Goal: Information Seeking & Learning: Learn about a topic

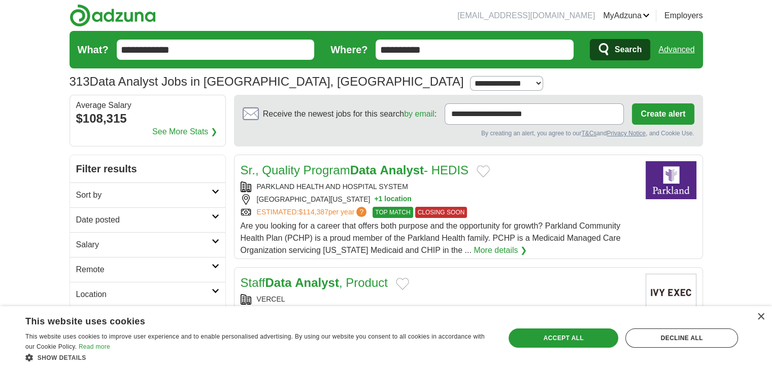
click at [181, 224] on h2 "Date posted" at bounding box center [143, 220] width 135 height 12
click at [112, 256] on link "Last 3 days" at bounding box center [147, 259] width 143 height 12
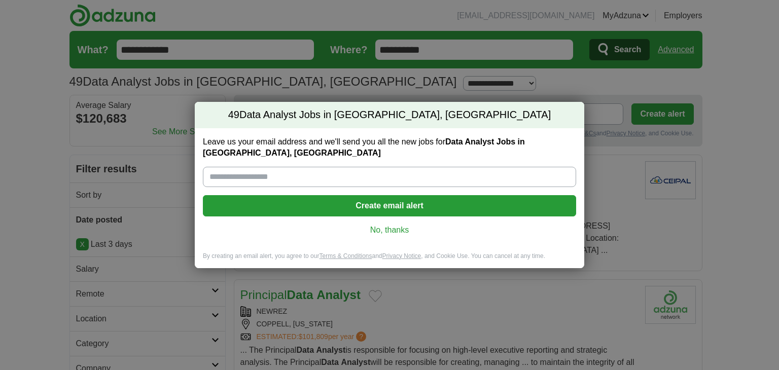
click at [394, 225] on link "No, thanks" at bounding box center [389, 230] width 357 height 11
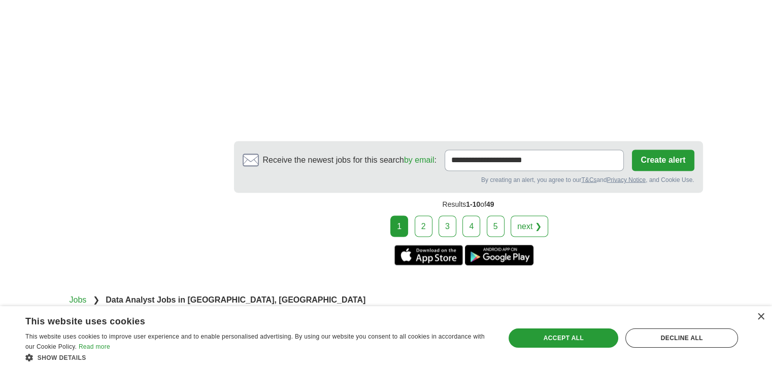
scroll to position [1752, 0]
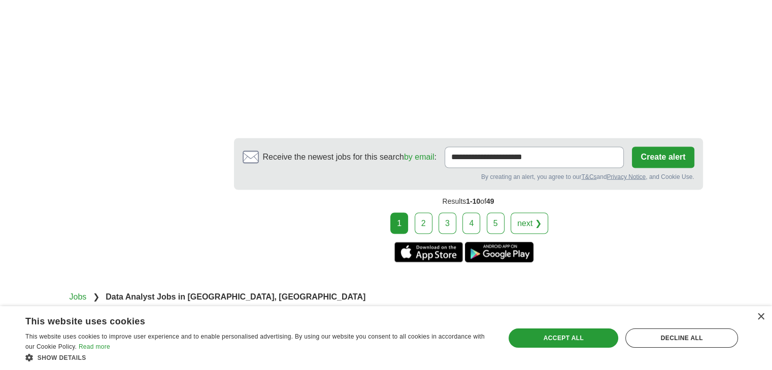
click at [424, 213] on link "2" at bounding box center [424, 223] width 18 height 21
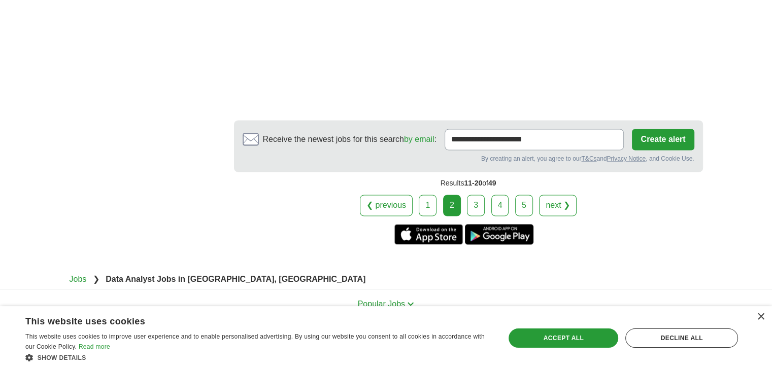
scroll to position [1676, 0]
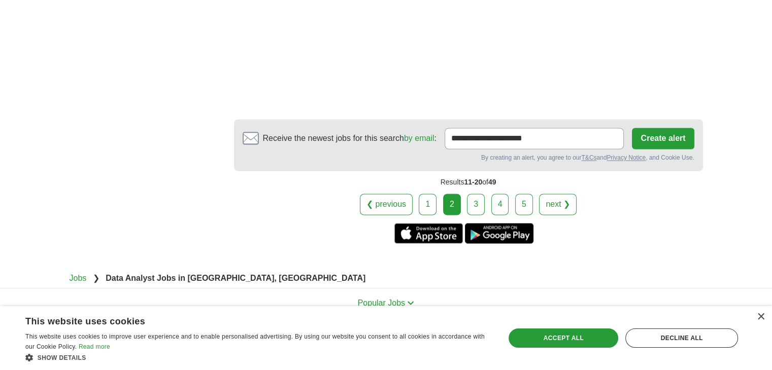
click at [473, 194] on link "3" at bounding box center [476, 204] width 18 height 21
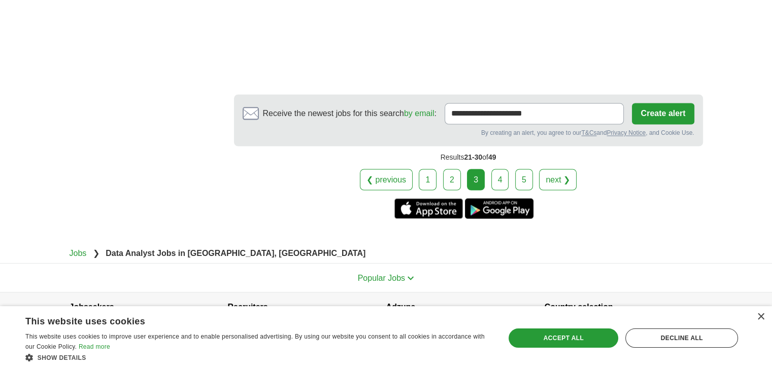
scroll to position [1774, 0]
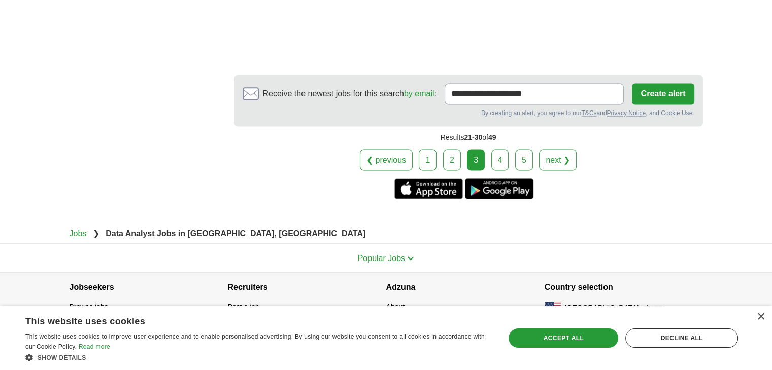
click at [497, 160] on link "4" at bounding box center [500, 159] width 18 height 21
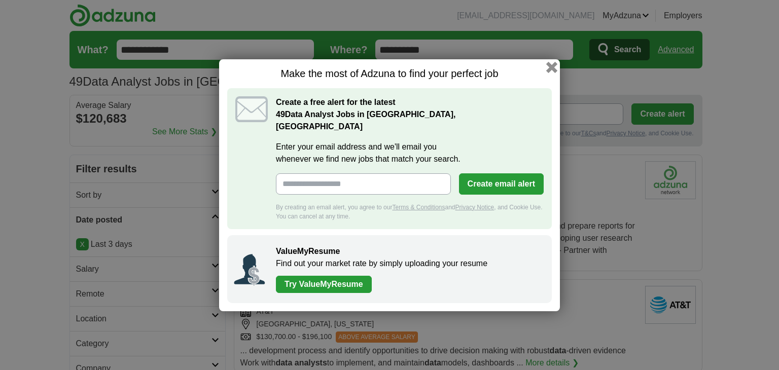
click at [556, 72] on button "button" at bounding box center [552, 66] width 11 height 11
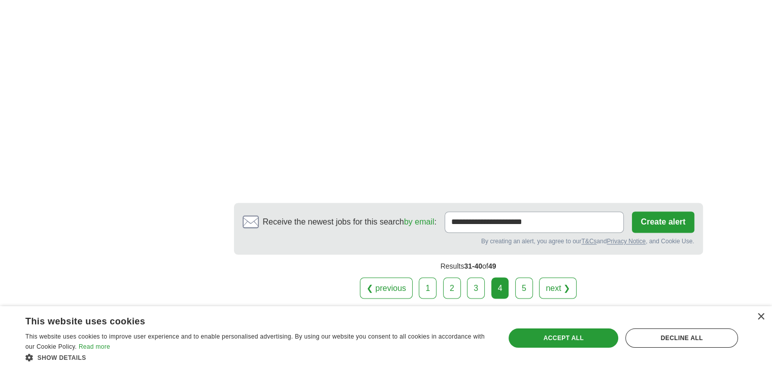
scroll to position [1680, 0]
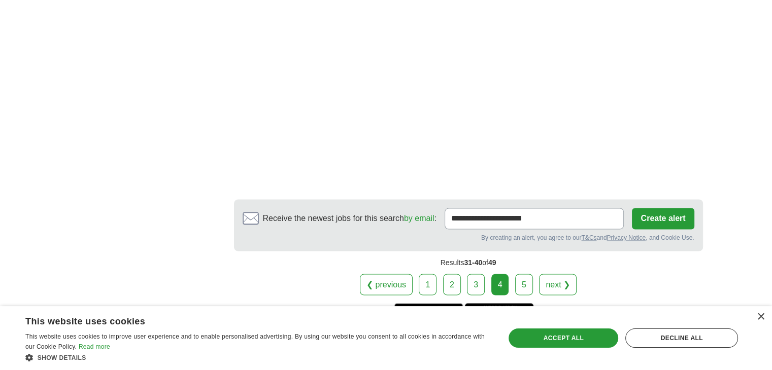
click at [526, 274] on link "5" at bounding box center [524, 284] width 18 height 21
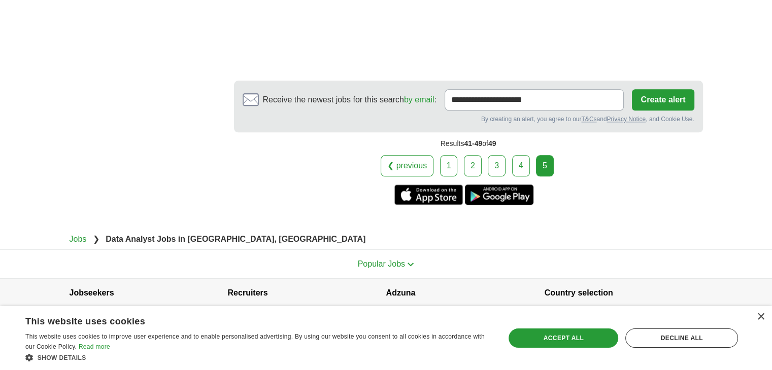
scroll to position [1142, 0]
